Goal: Task Accomplishment & Management: Use online tool/utility

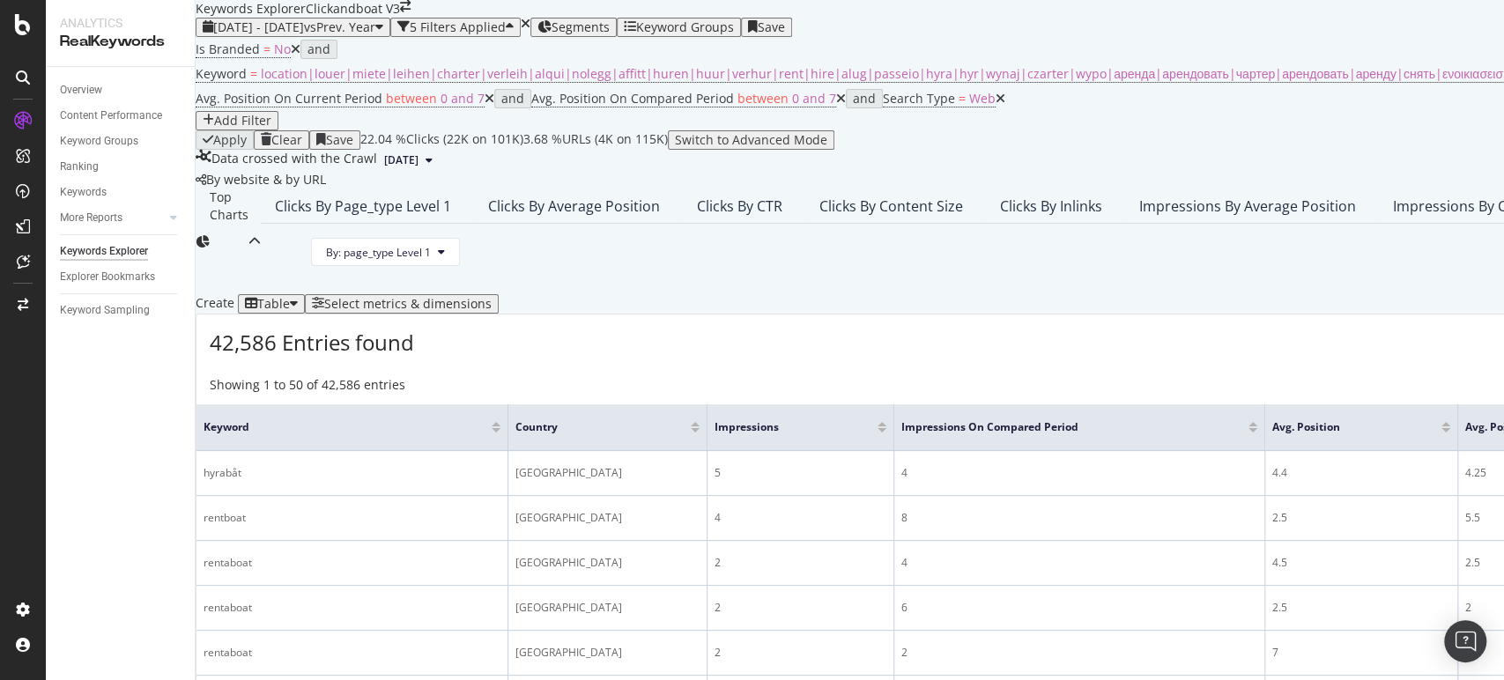
click at [10, 679] on icon "close toast" at bounding box center [5, 689] width 10 height 18
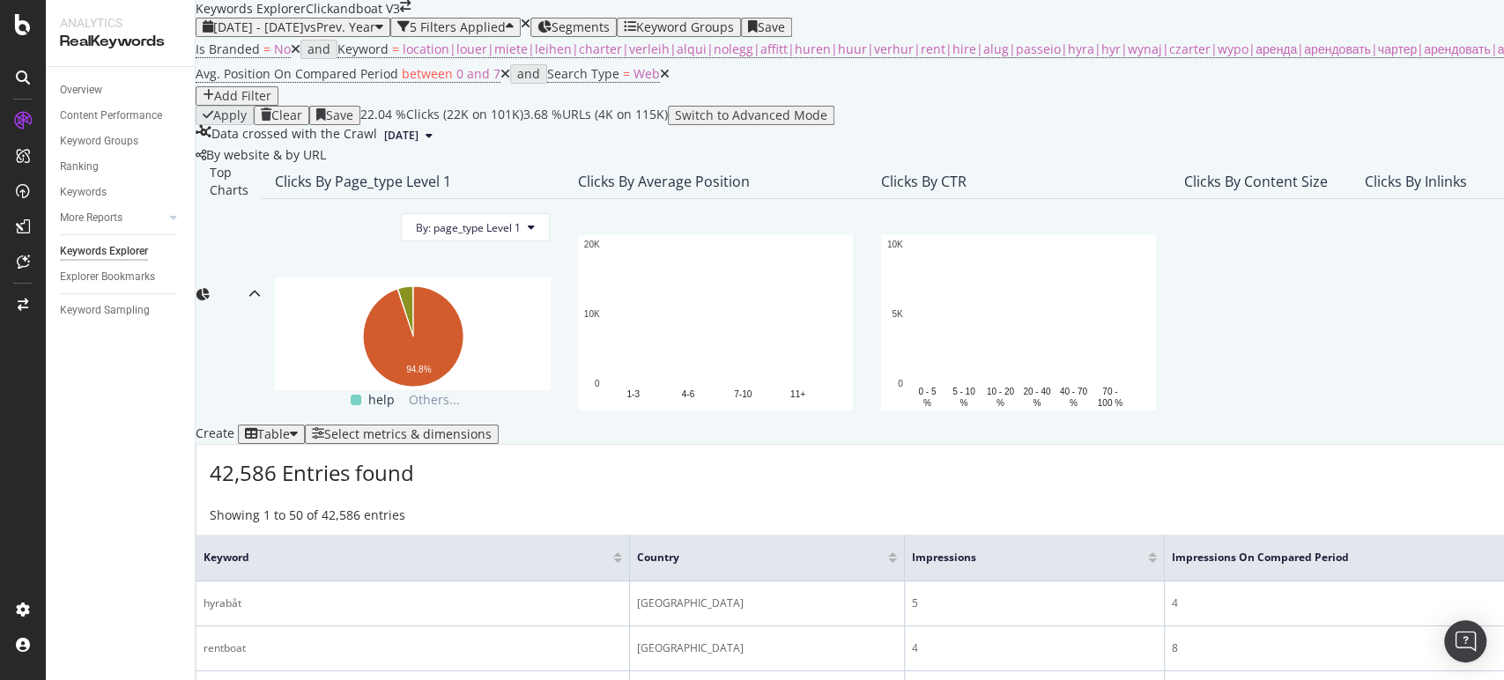
scroll to position [196, 0]
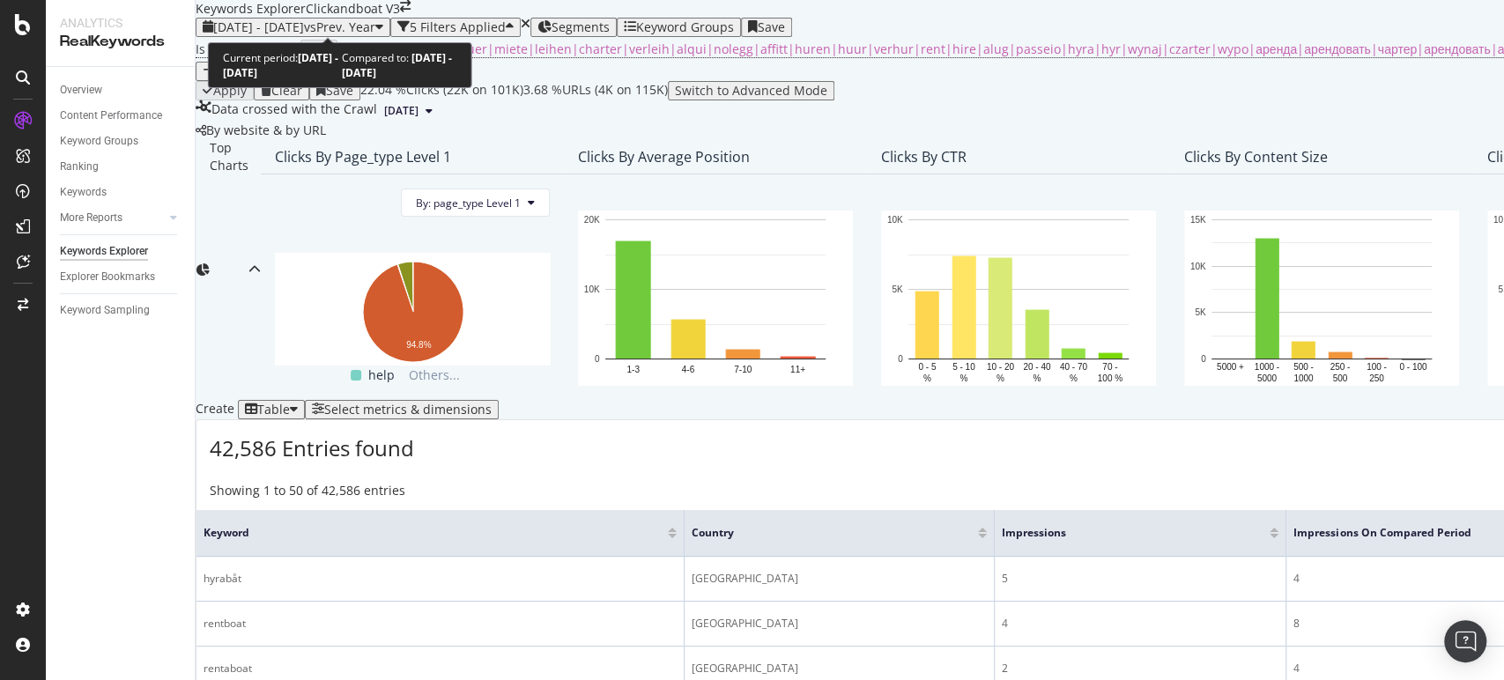
click at [329, 20] on div "[DATE] - [DATE] vs Prev. Year" at bounding box center [293, 27] width 181 height 14
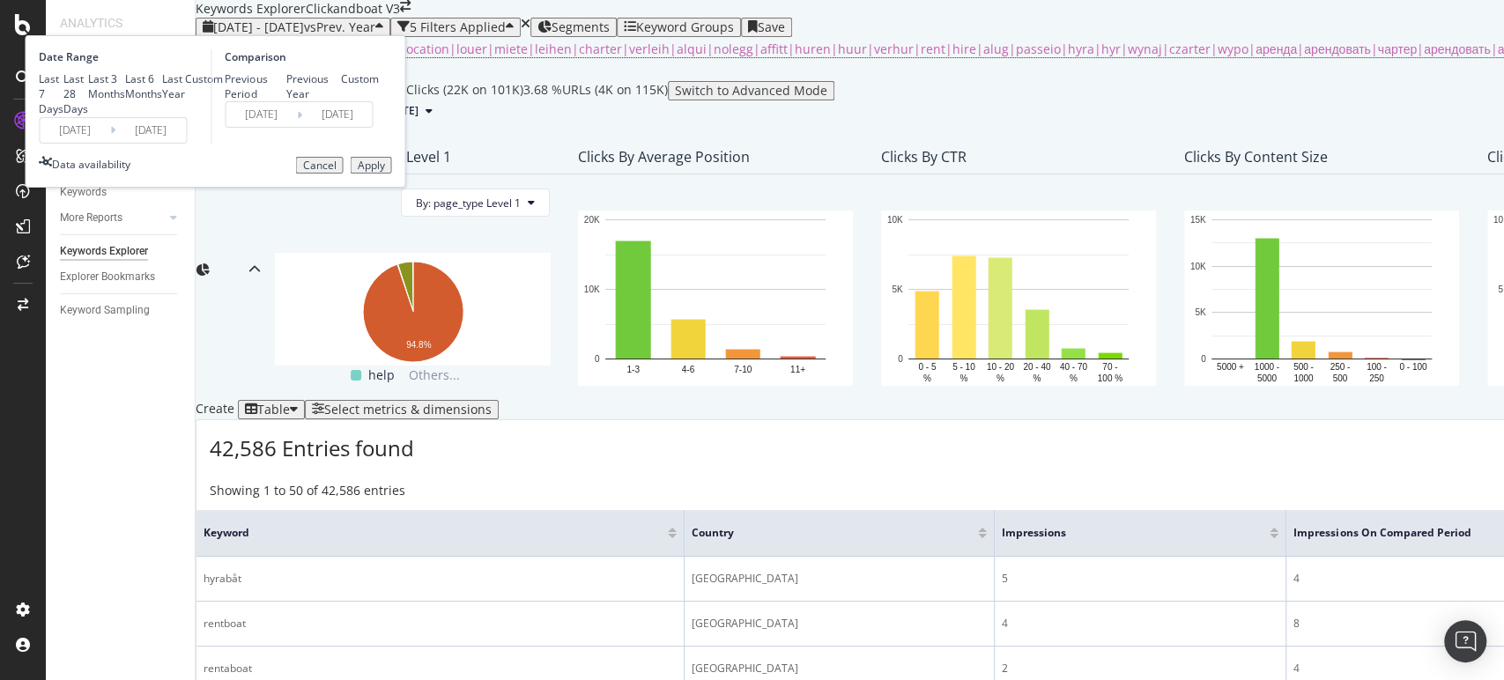
click at [115, 138] on icon at bounding box center [112, 130] width 5 height 17
click at [88, 103] on div "Last 28 Days" at bounding box center [75, 93] width 25 height 45
type input "[DATE]"
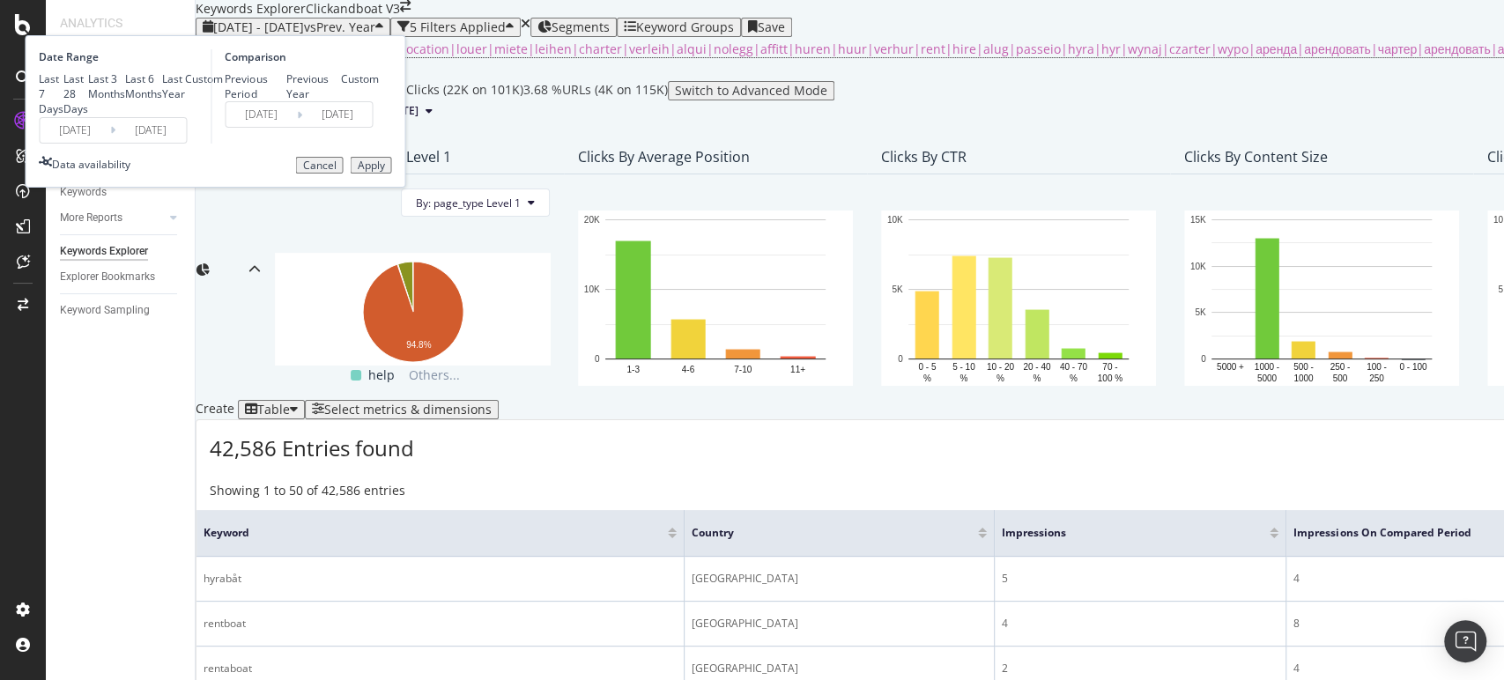
type input "[DATE]"
click at [384, 172] on div "Apply" at bounding box center [370, 165] width 27 height 12
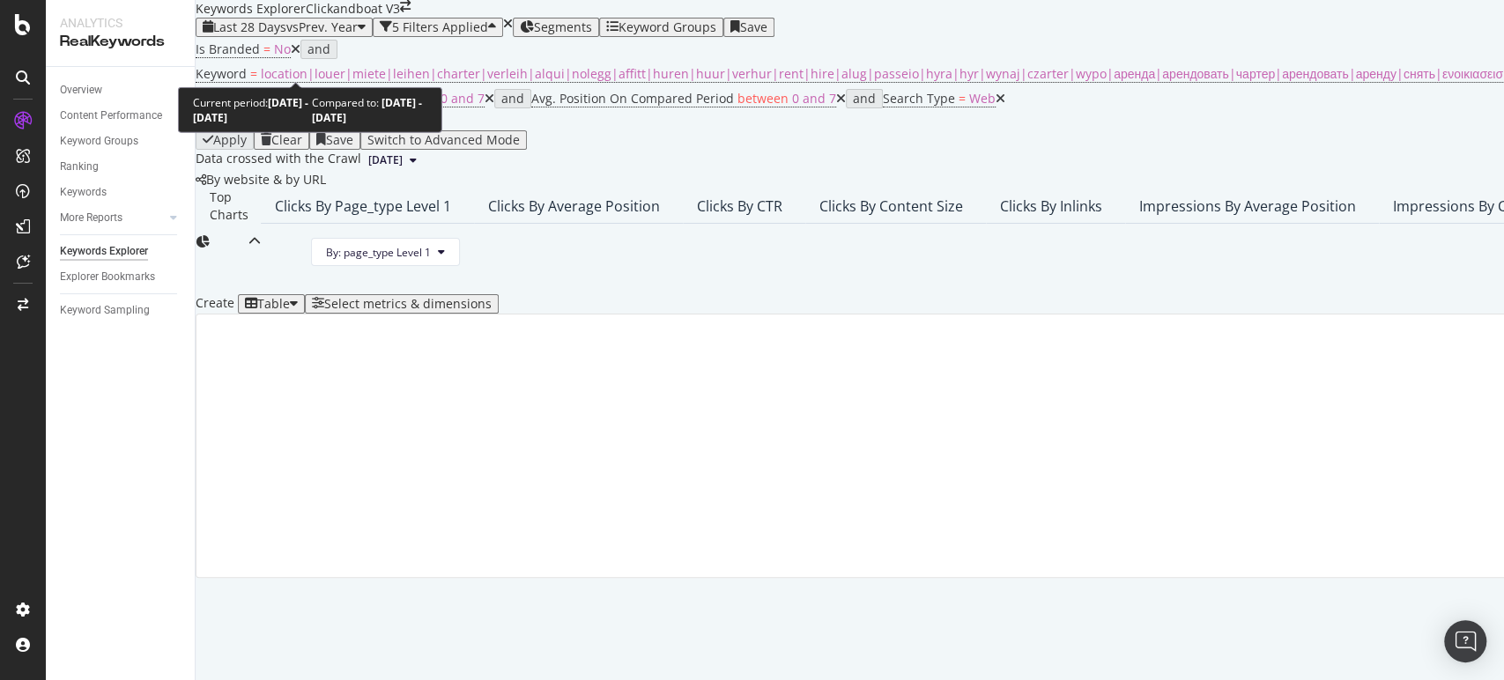
click at [366, 34] on icon "button" at bounding box center [362, 27] width 8 height 14
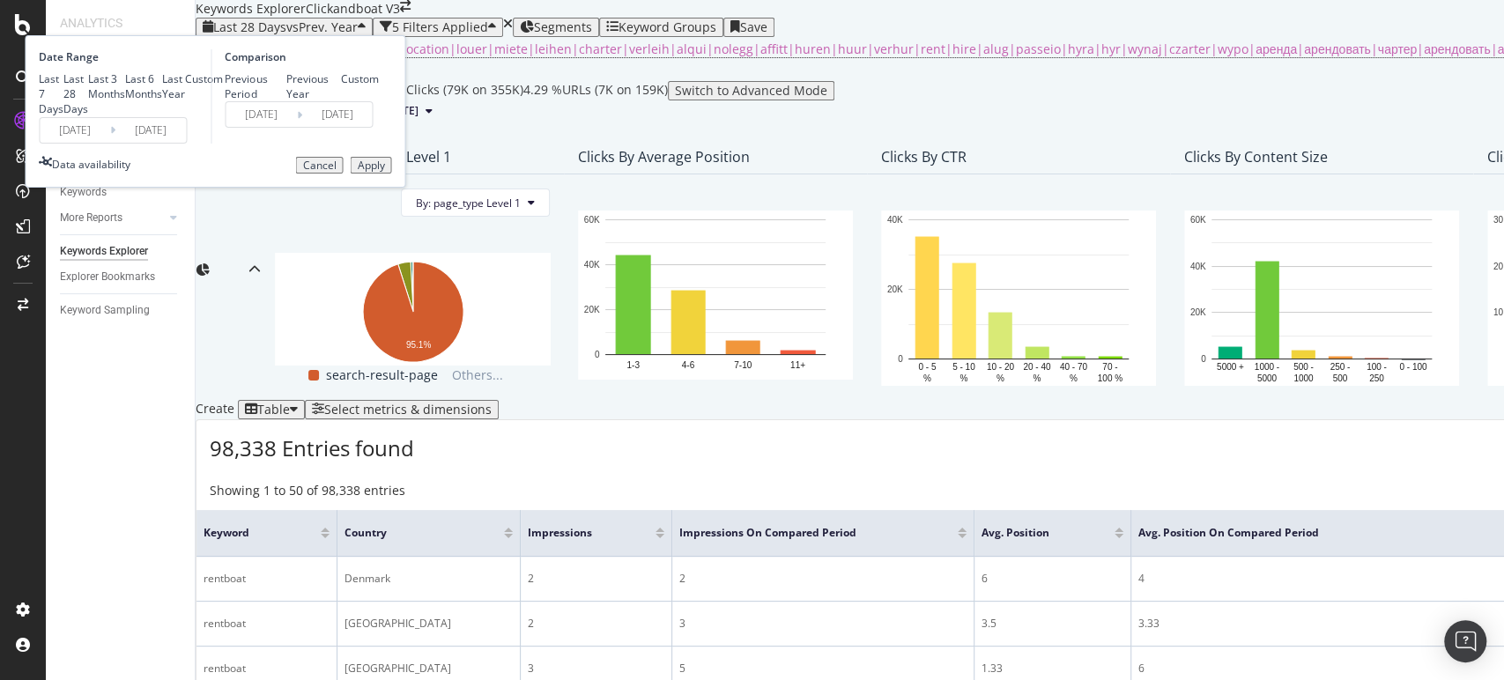
click at [110, 143] on input "[DATE]" at bounding box center [75, 130] width 70 height 25
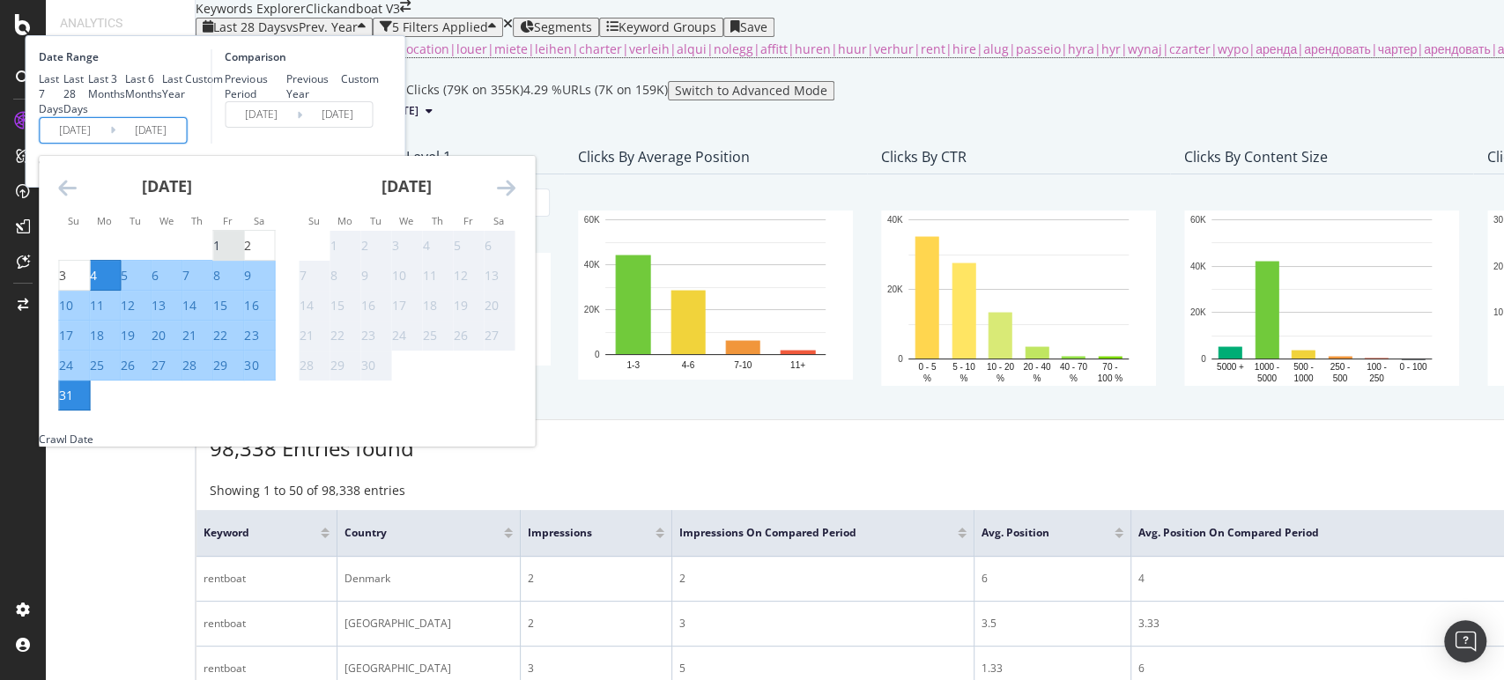
click at [220, 255] on div "1" at bounding box center [216, 246] width 7 height 18
type input "[DATE]"
click at [73, 404] on div "31" at bounding box center [66, 396] width 14 height 18
click at [186, 143] on input "[DATE]" at bounding box center [150, 130] width 70 height 25
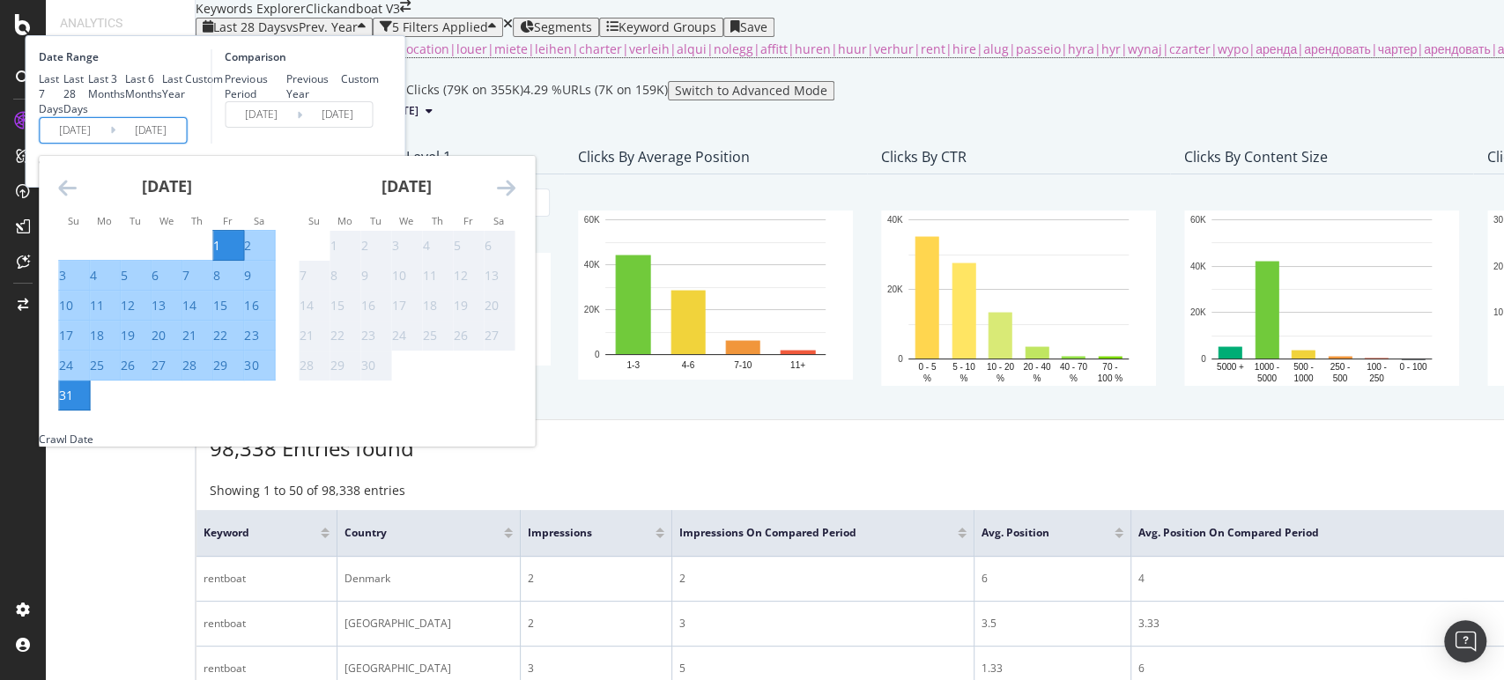
click at [378, 144] on div "Comparison Previous Period Previous Year Custom [DATE] Navigate forward to inte…" at bounding box center [294, 96] width 167 height 94
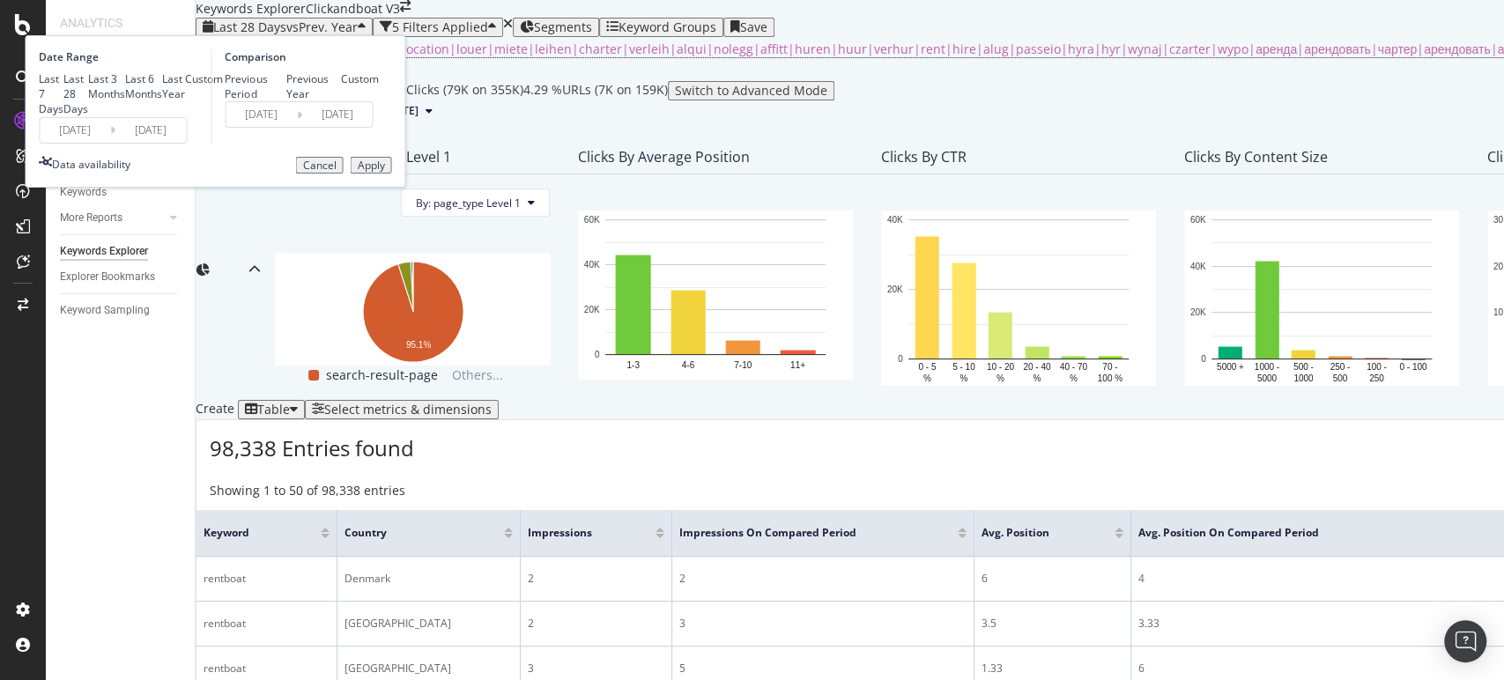
click at [384, 172] on div "Apply" at bounding box center [370, 165] width 27 height 12
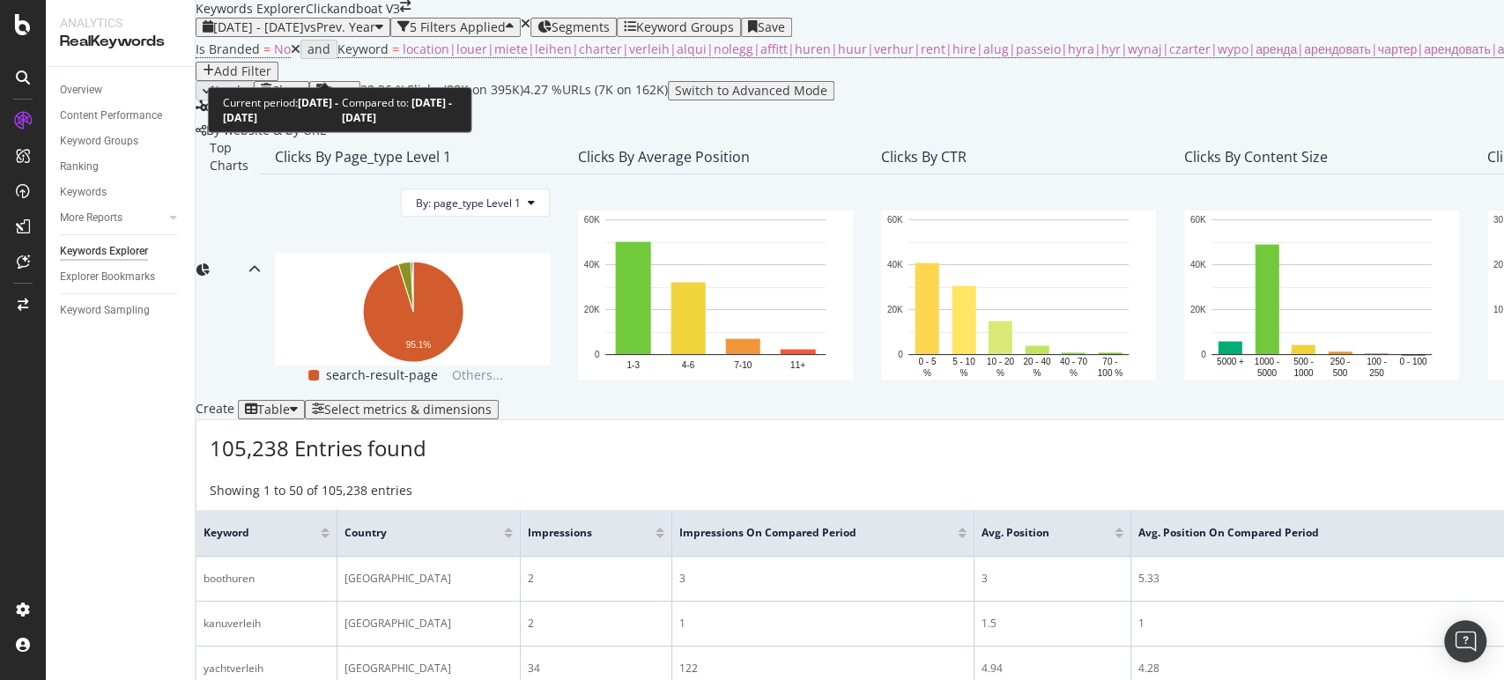
click at [357, 35] on span "vs Prev. Year" at bounding box center [339, 27] width 71 height 17
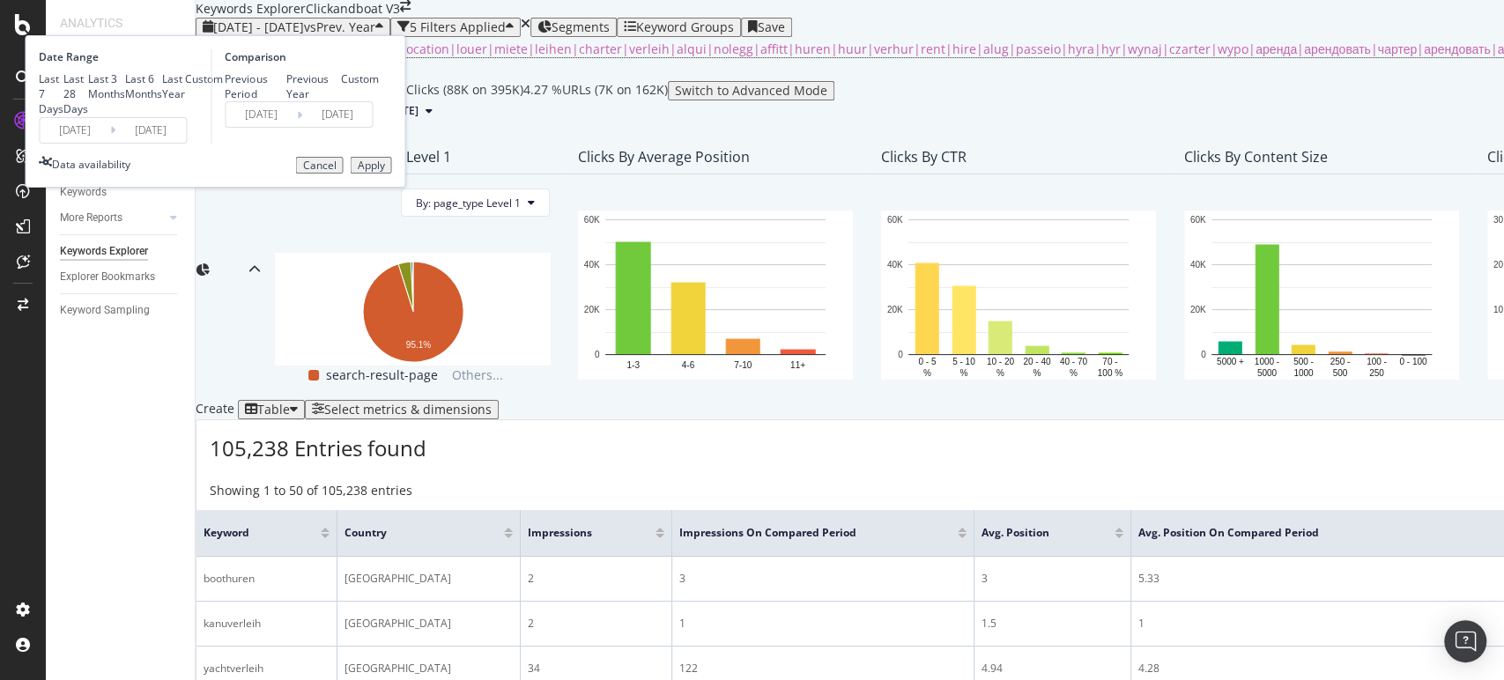
click at [110, 143] on input "[DATE]" at bounding box center [75, 130] width 70 height 25
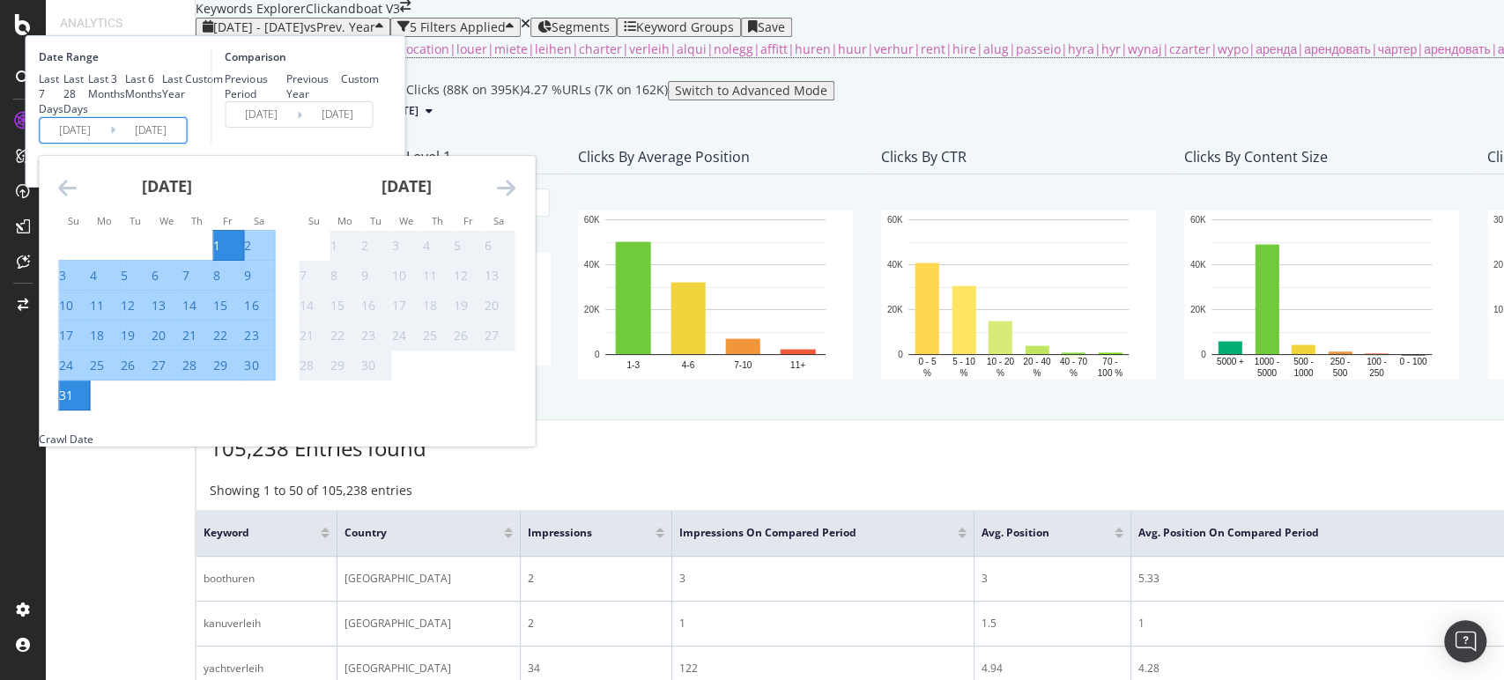
click at [378, 144] on div "Comparison Previous Period Previous Year Custom [DATE] Navigate forward to inte…" at bounding box center [294, 96] width 167 height 94
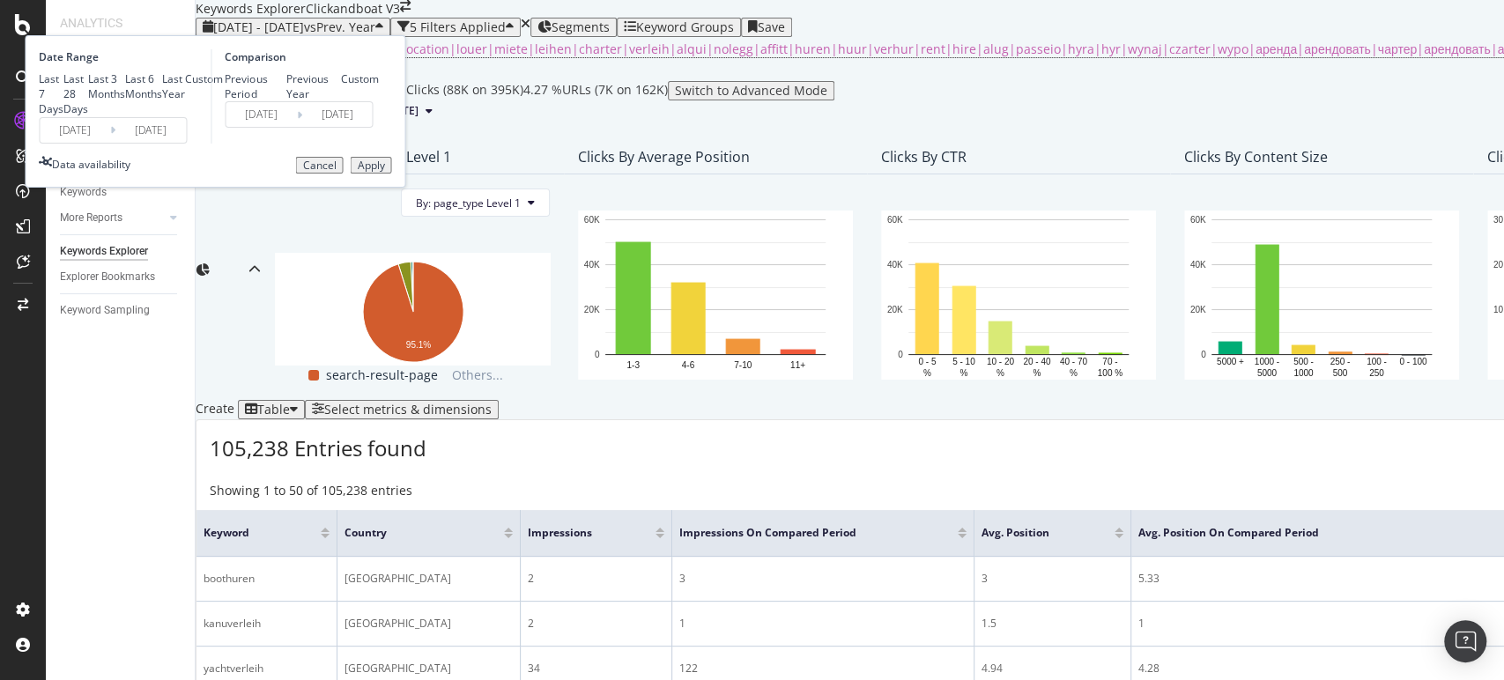
click at [384, 172] on div "Apply" at bounding box center [370, 165] width 27 height 12
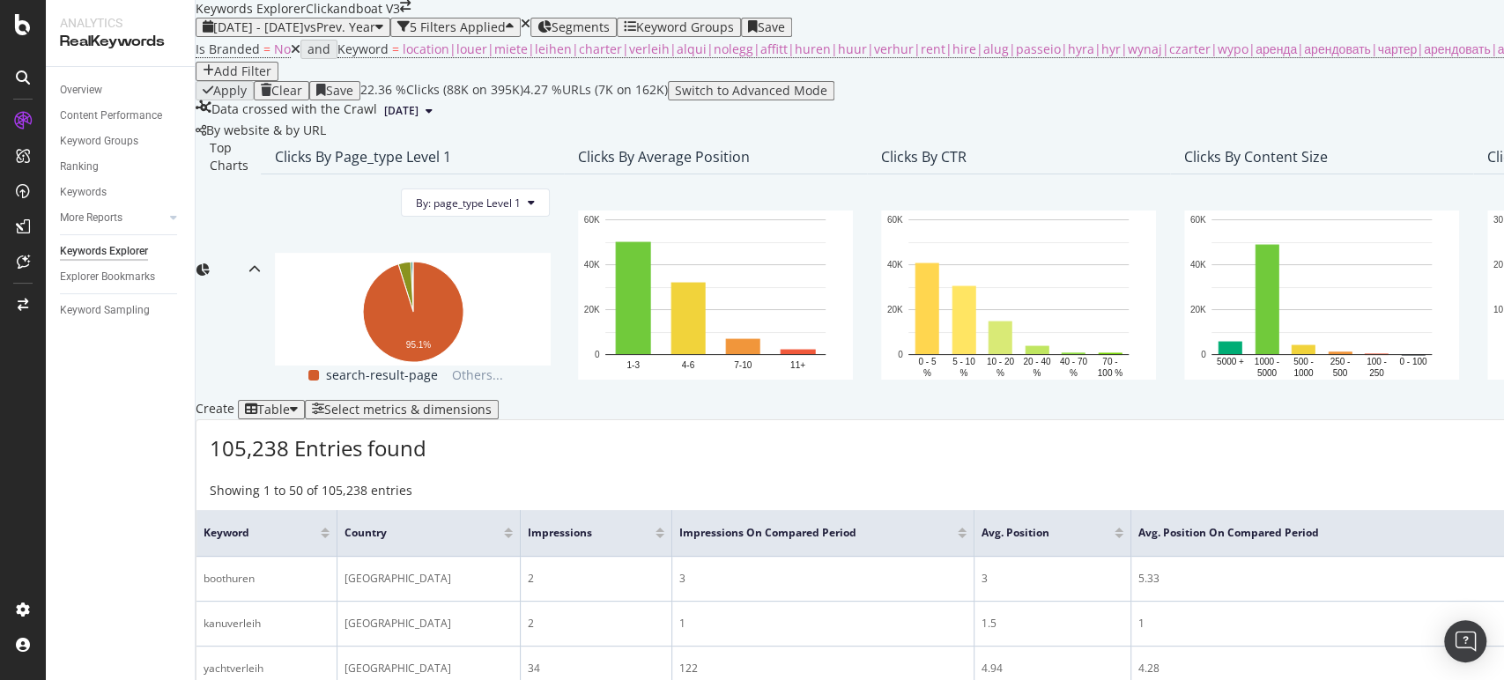
scroll to position [391, 0]
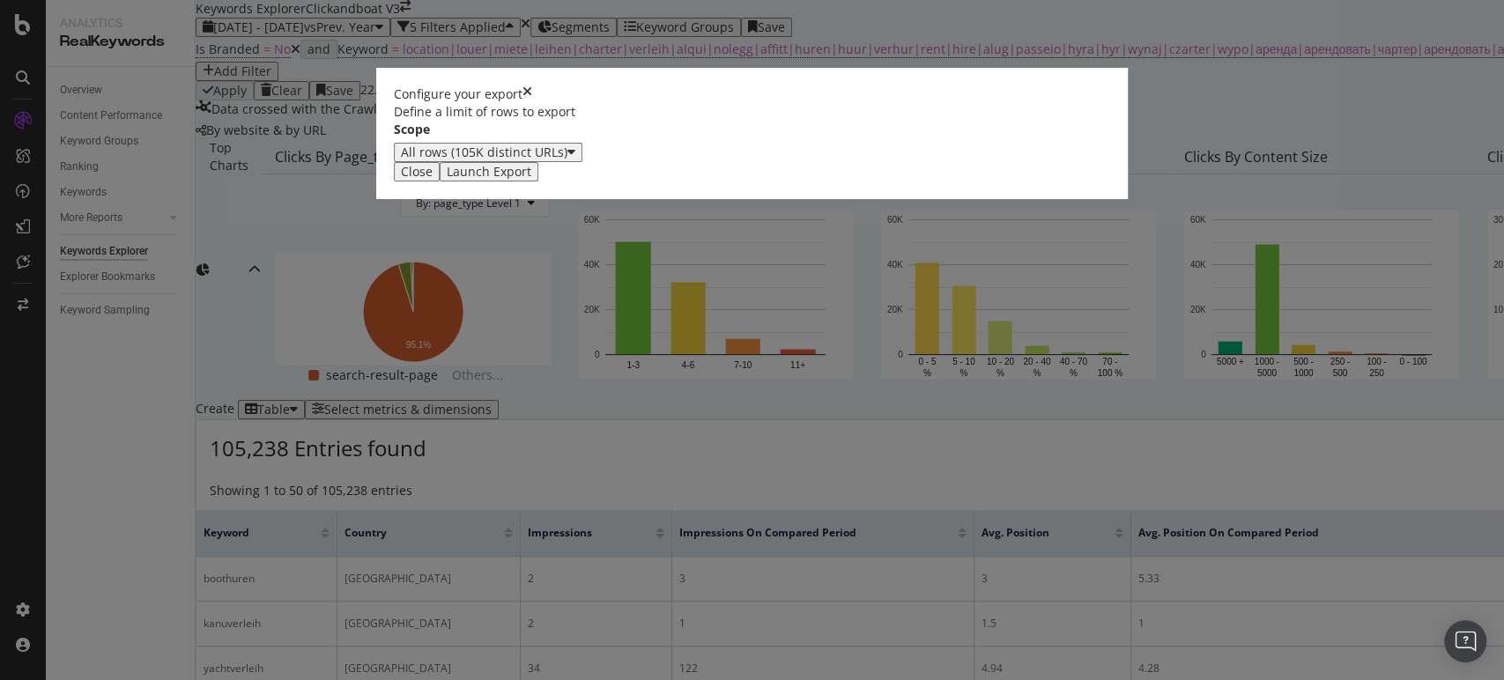
click at [531, 179] on div "Launch Export" at bounding box center [489, 172] width 85 height 14
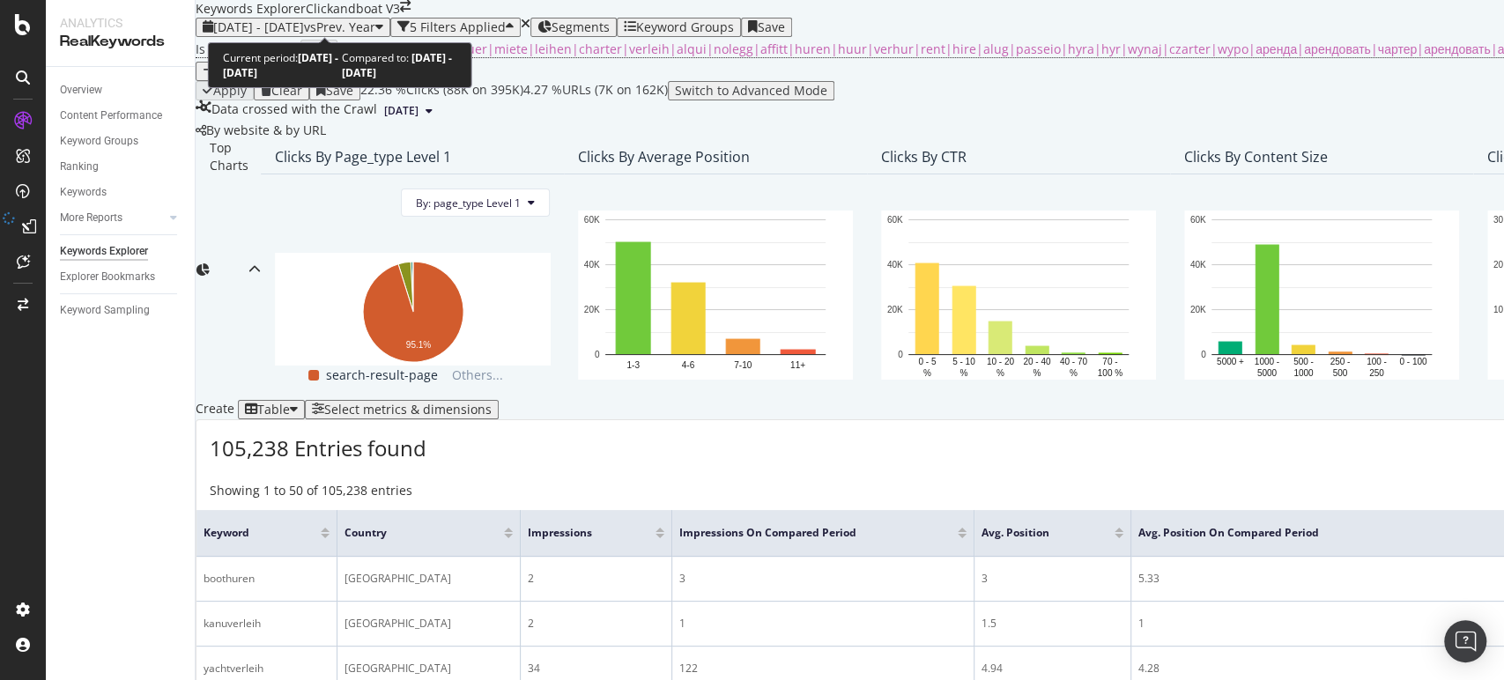
click at [304, 19] on span "[DATE] - [DATE]" at bounding box center [258, 27] width 91 height 17
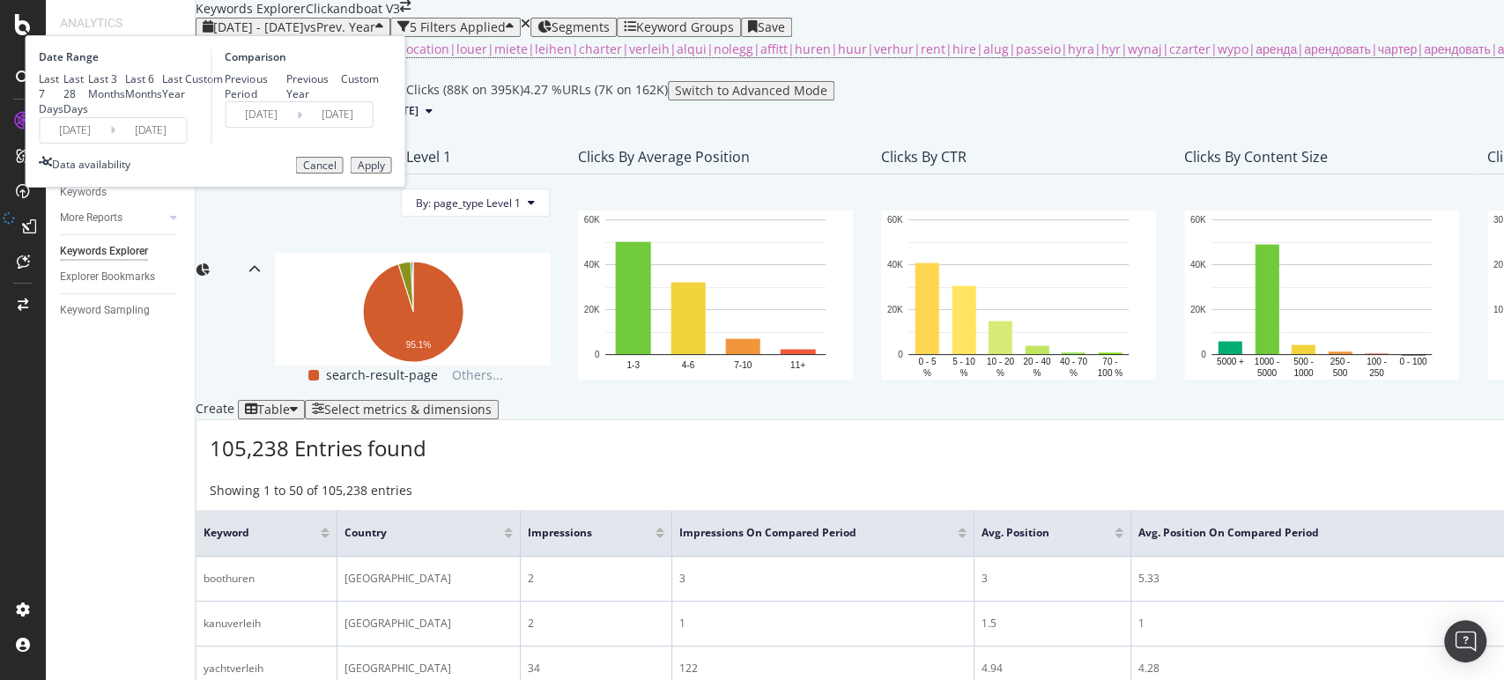
click at [186, 143] on input "[DATE]" at bounding box center [150, 130] width 70 height 25
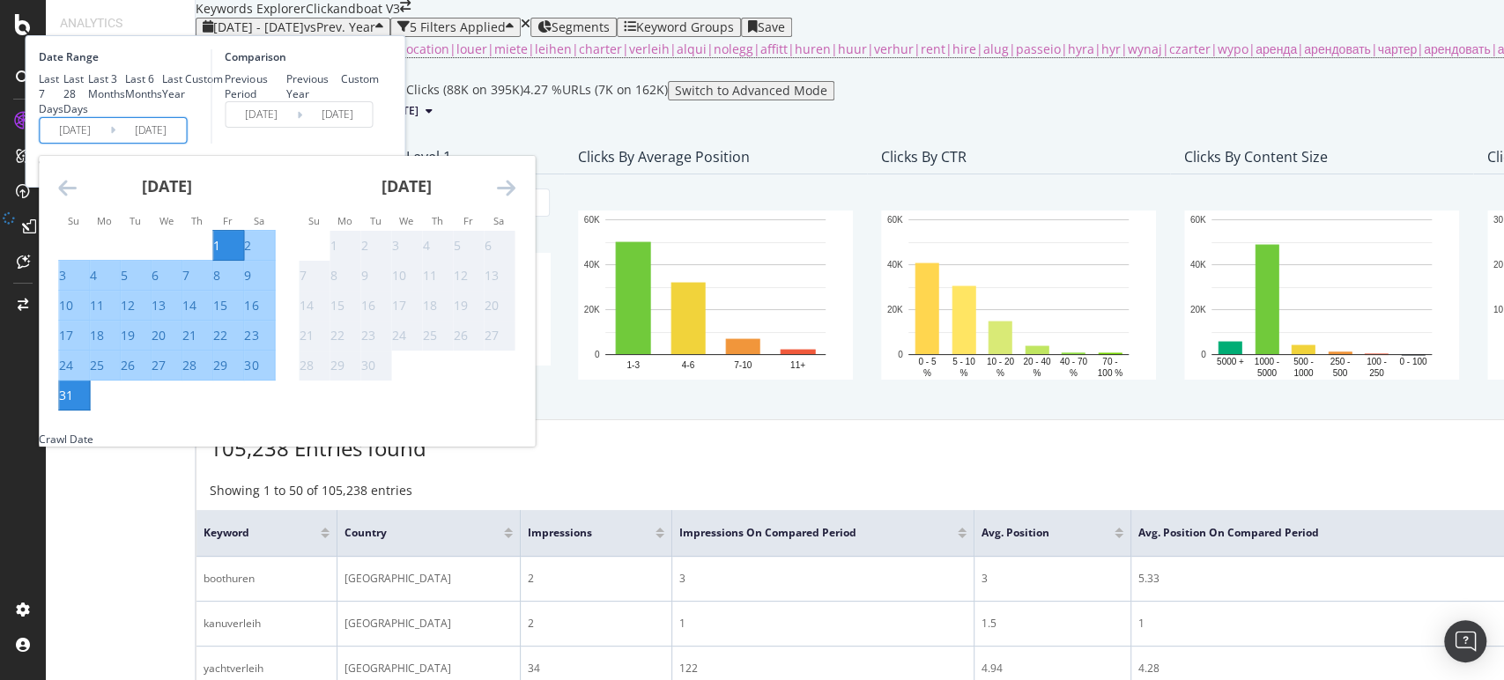
click at [378, 144] on div "Comparison Previous Period Previous Year Custom [DATE] Navigate forward to inte…" at bounding box center [294, 96] width 167 height 94
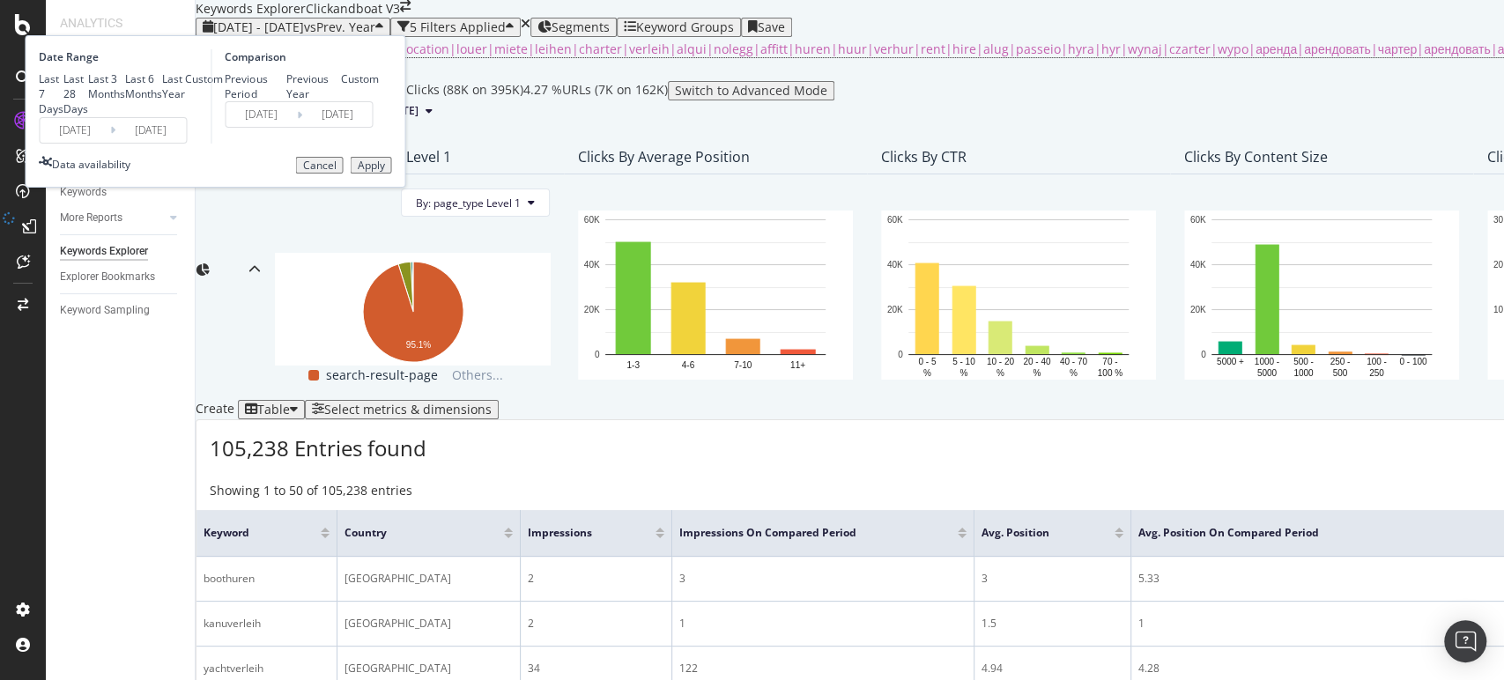
click at [384, 172] on div "Apply" at bounding box center [370, 165] width 27 height 12
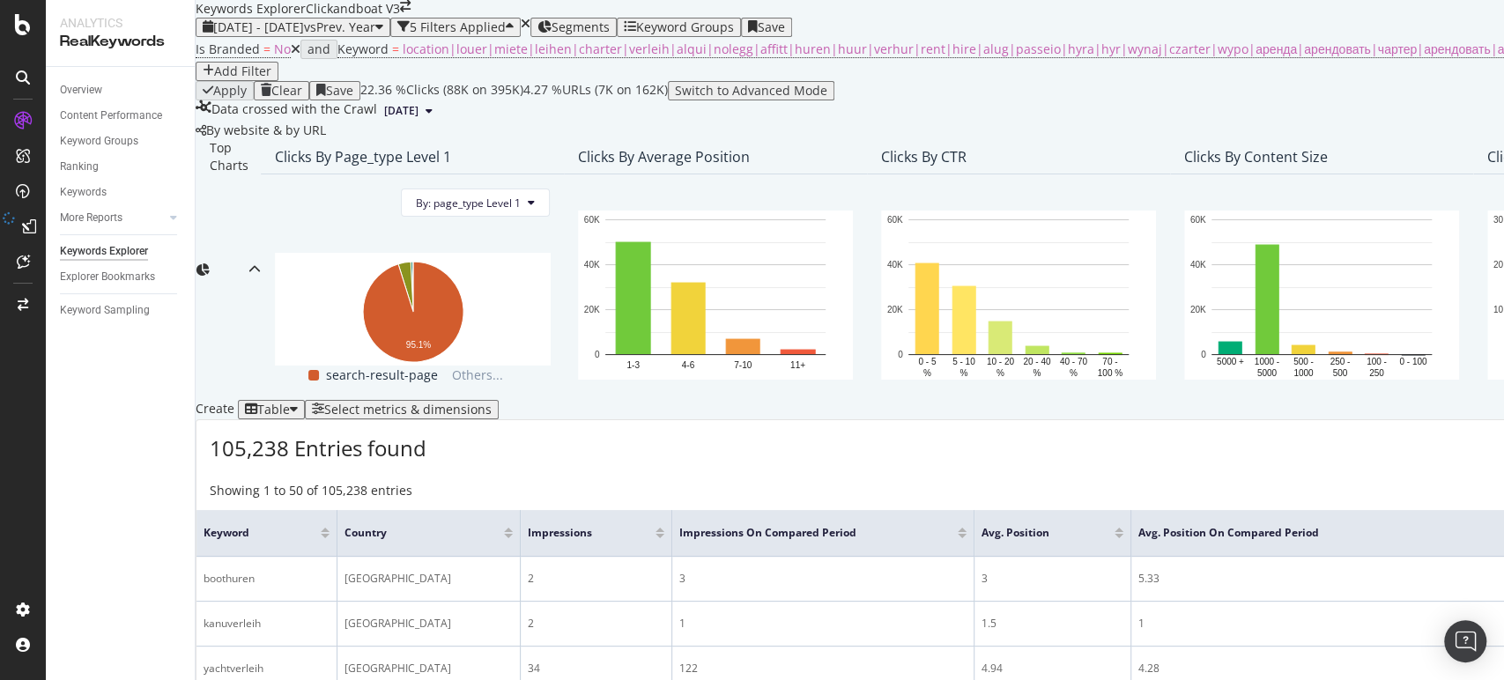
click at [1479, 26] on div "[DATE] - [DATE] vs Prev. Year 5 Filters Applied Segments Keyword Groups Save" at bounding box center [1476, 27] width 2560 height 19
